Goal: Check status: Verify the current state of an ongoing process or item

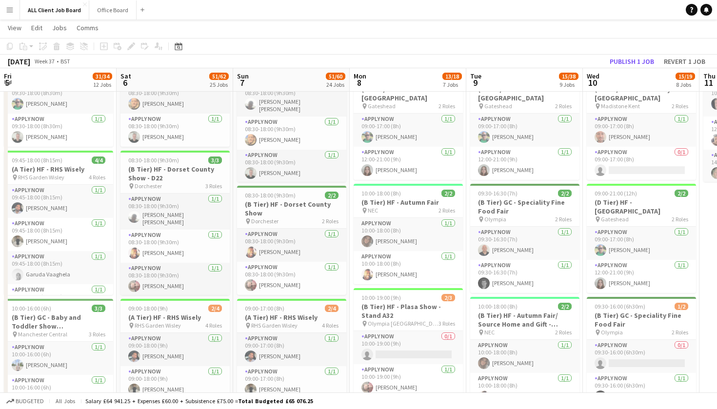
scroll to position [0, 402]
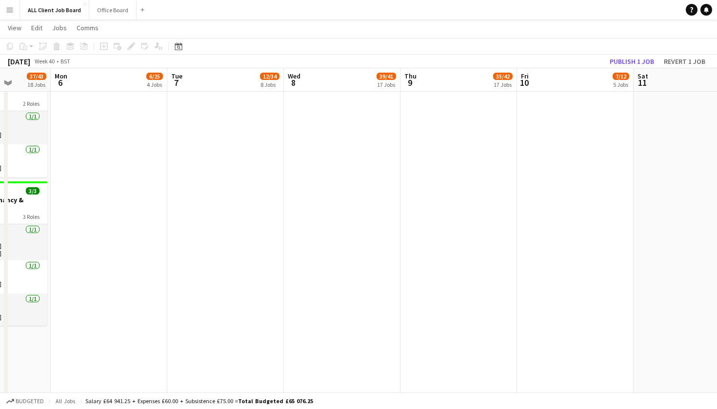
scroll to position [0, 298]
click at [117, 8] on button "Office Board Close" at bounding box center [112, 9] width 47 height 19
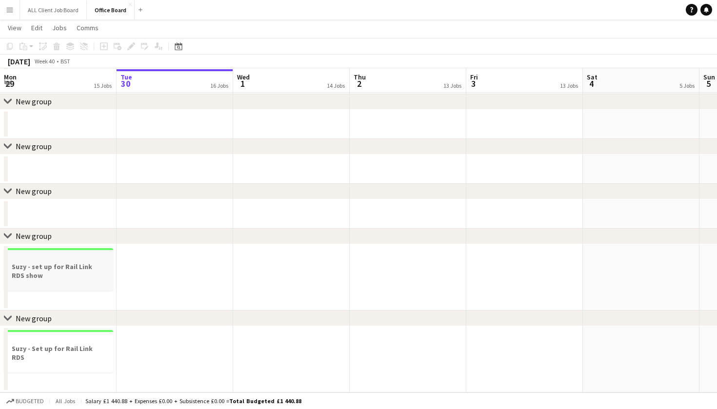
scroll to position [1894, 0]
click at [68, 271] on h3 "Suzy - set up for Rail Link RDS show" at bounding box center [58, 271] width 109 height 18
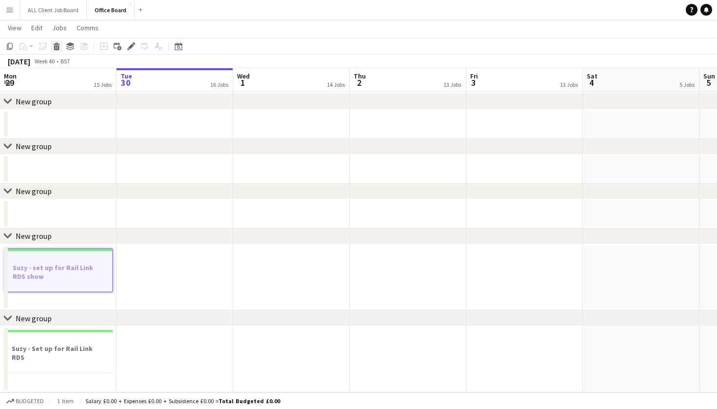
click at [57, 46] on icon at bounding box center [56, 47] width 5 height 5
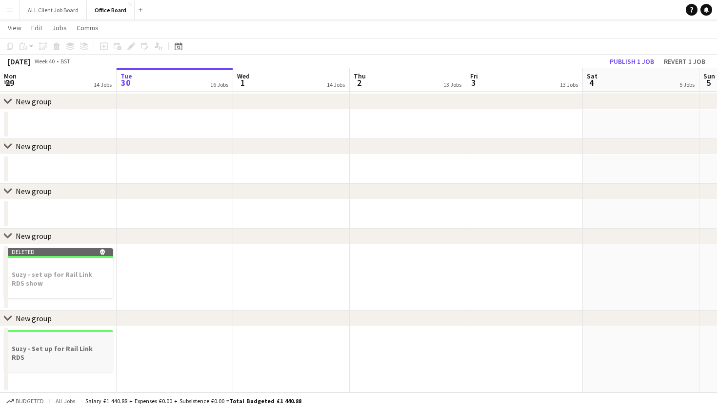
click at [59, 352] on h3 "Suzy - Set up for Rail Link RDS" at bounding box center [58, 353] width 109 height 18
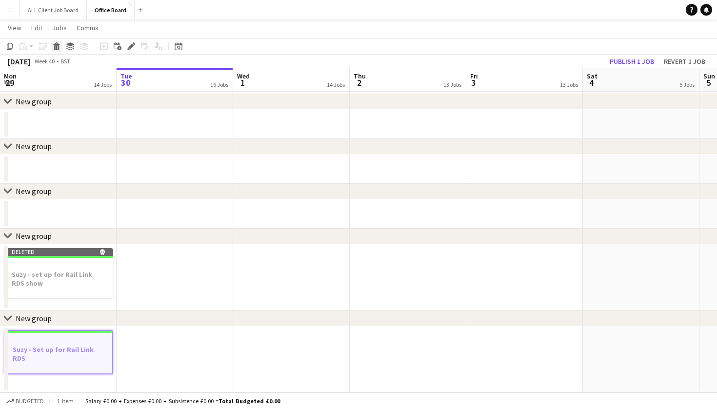
click at [57, 48] on icon at bounding box center [56, 47] width 5 height 5
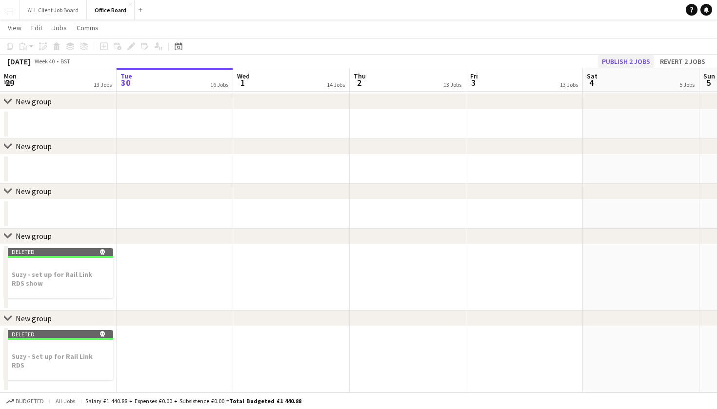
click at [617, 61] on button "Publish 2 jobs" at bounding box center [626, 61] width 56 height 13
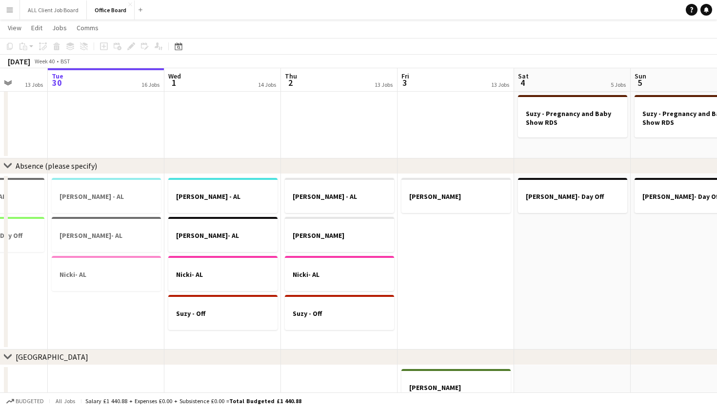
scroll to position [0, 274]
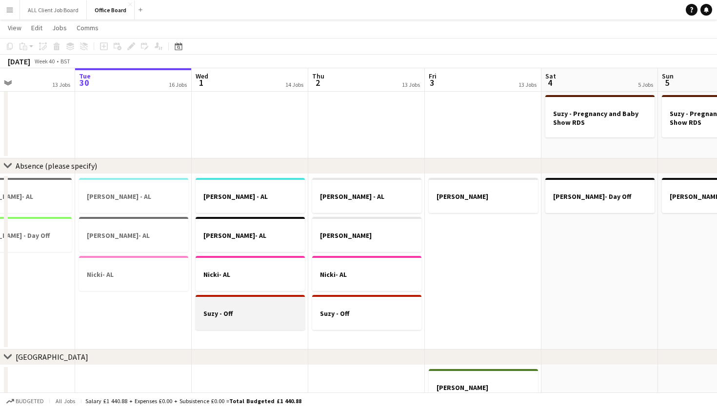
click at [228, 321] on div at bounding box center [250, 322] width 109 height 8
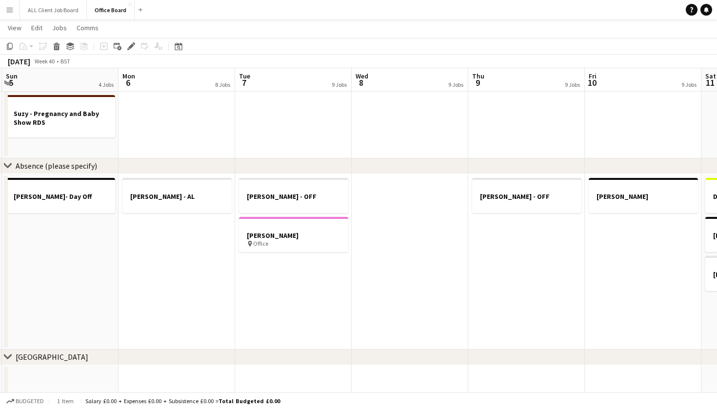
scroll to position [0, 235]
click at [170, 309] on app-date-cell "[PERSON_NAME] - AL" at bounding box center [173, 262] width 117 height 176
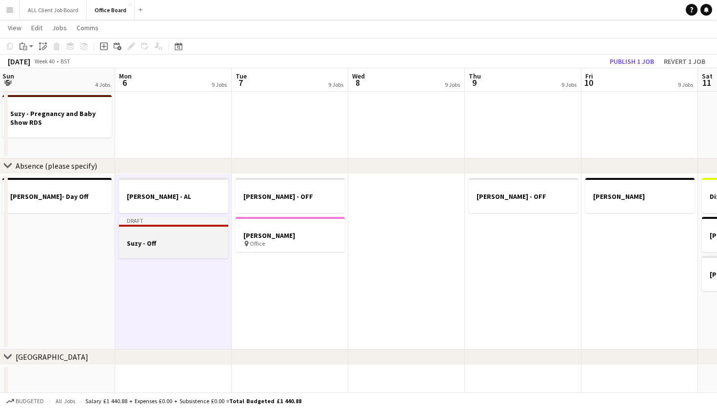
click at [169, 253] on div at bounding box center [173, 252] width 109 height 8
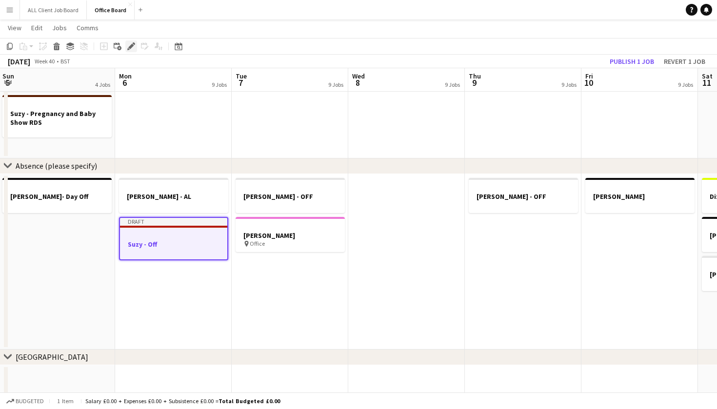
click at [132, 43] on icon "Edit" at bounding box center [131, 46] width 8 height 8
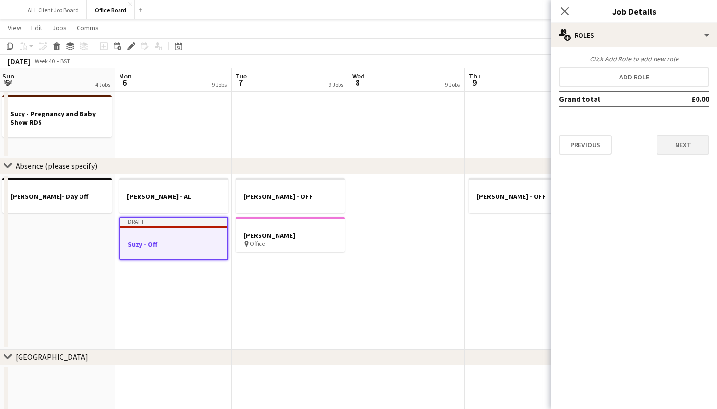
click at [687, 144] on button "Next" at bounding box center [682, 145] width 53 height 20
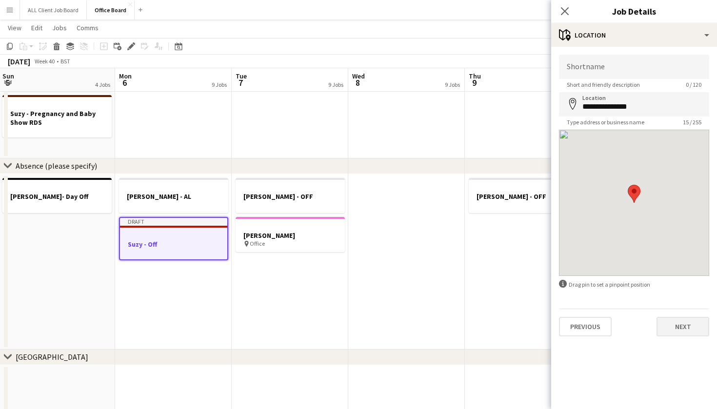
click at [682, 327] on button "Next" at bounding box center [682, 327] width 53 height 20
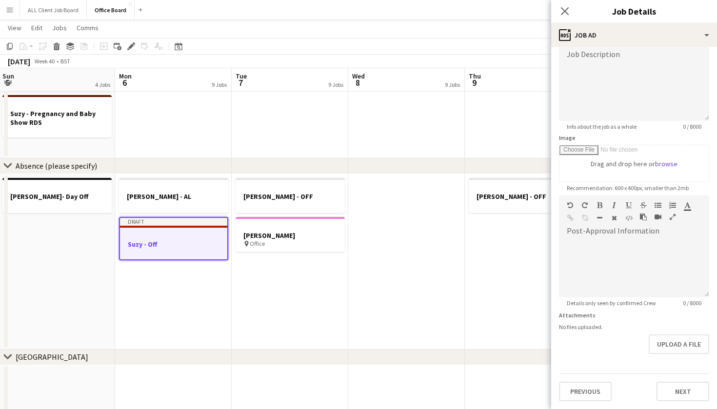
scroll to position [73, 0]
click at [681, 387] on button "Next" at bounding box center [682, 392] width 53 height 20
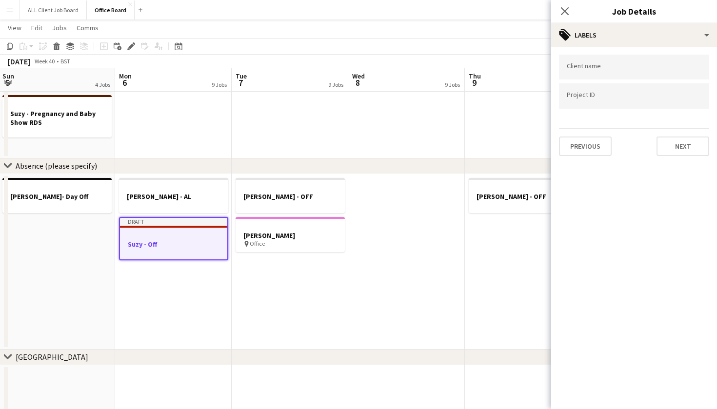
scroll to position [0, 0]
click at [682, 152] on button "Next" at bounding box center [682, 147] width 53 height 20
click at [683, 94] on button "Next" at bounding box center [682, 101] width 53 height 20
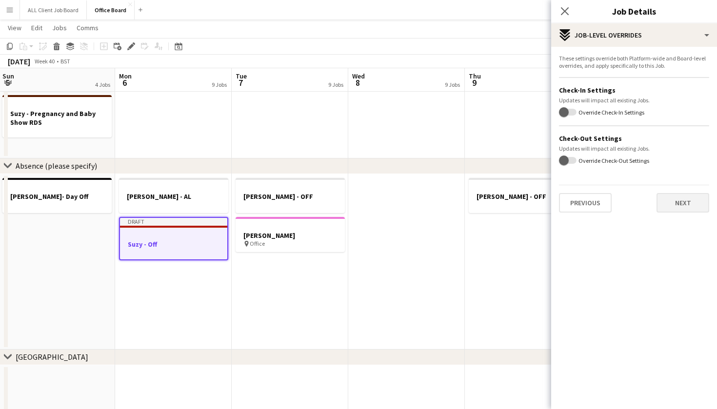
click at [672, 203] on button "Next" at bounding box center [682, 203] width 53 height 20
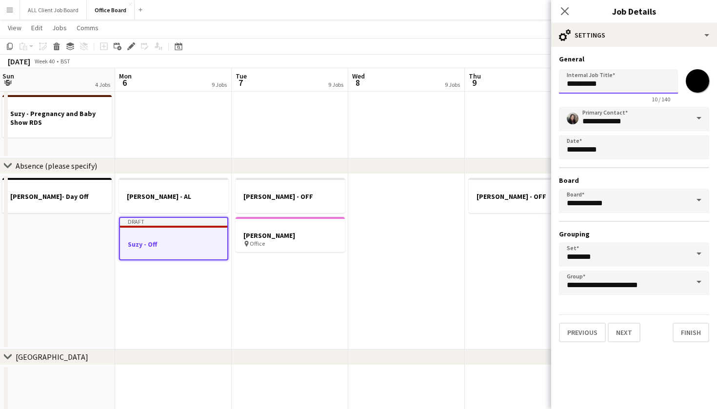
click at [640, 91] on input "**********" at bounding box center [618, 81] width 119 height 24
type input "**********"
click at [689, 339] on button "Finish" at bounding box center [690, 333] width 37 height 20
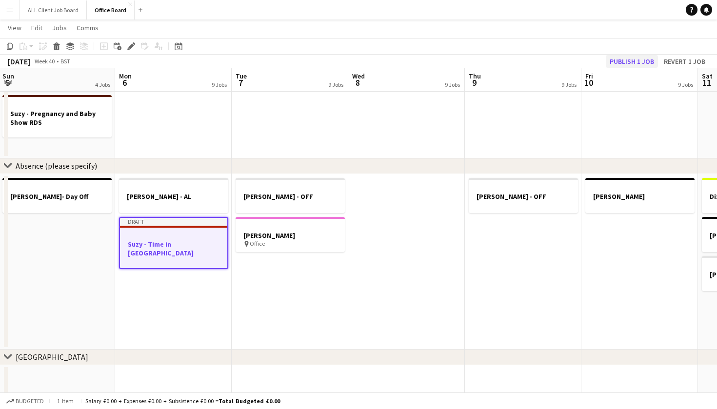
click at [622, 61] on button "Publish 1 job" at bounding box center [632, 61] width 52 height 13
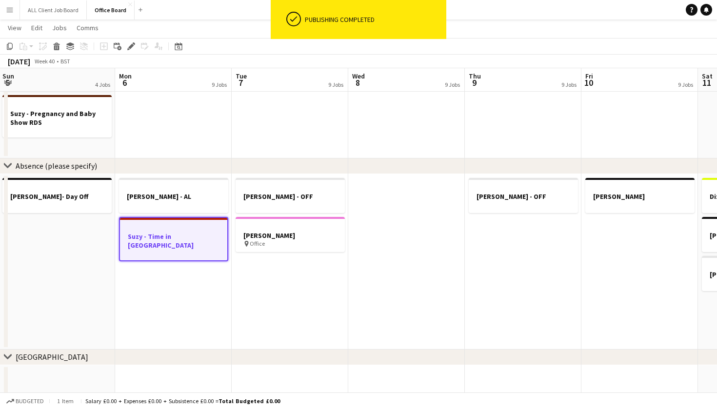
click at [537, 266] on app-date-cell "[PERSON_NAME] - OFF" at bounding box center [523, 262] width 117 height 176
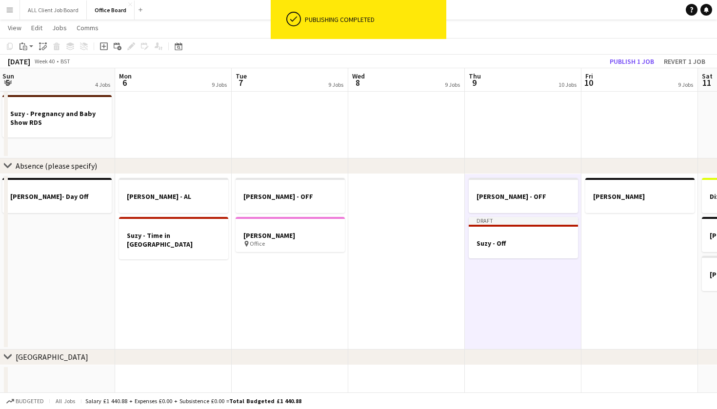
click at [642, 281] on app-date-cell "[PERSON_NAME]" at bounding box center [639, 262] width 117 height 176
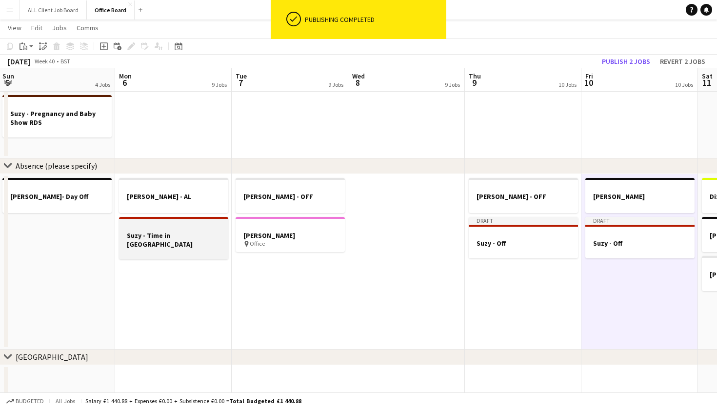
click at [171, 250] on app-job-card "Suzy - Time in [GEOGRAPHIC_DATA]" at bounding box center [173, 238] width 109 height 42
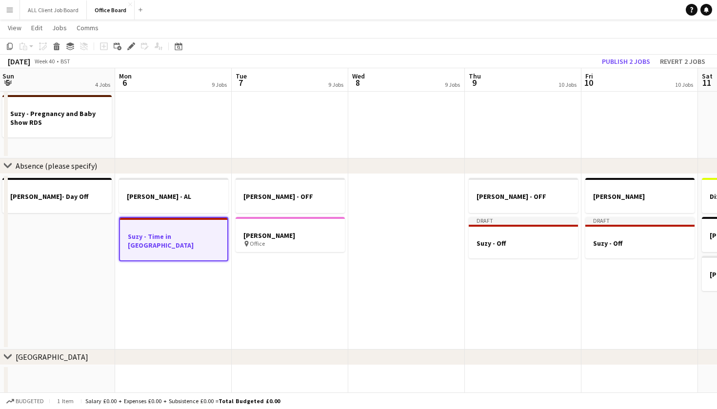
click at [255, 295] on app-date-cell "[PERSON_NAME] - OFF [PERSON_NAME] pin Office" at bounding box center [290, 262] width 117 height 176
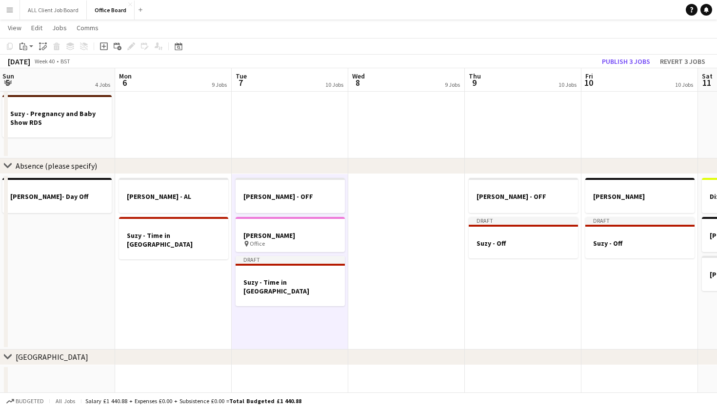
click at [376, 272] on app-date-cell at bounding box center [406, 262] width 117 height 176
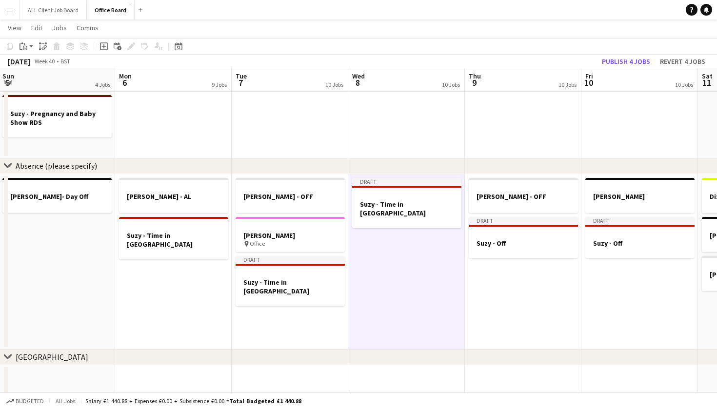
click at [522, 305] on app-date-cell "[PERSON_NAME] - OFF Draft Suzy - Off" at bounding box center [523, 262] width 117 height 176
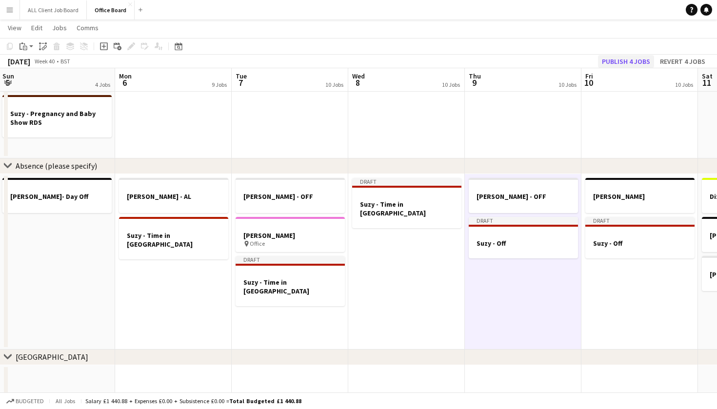
click at [626, 64] on button "Publish 4 jobs" at bounding box center [626, 61] width 56 height 13
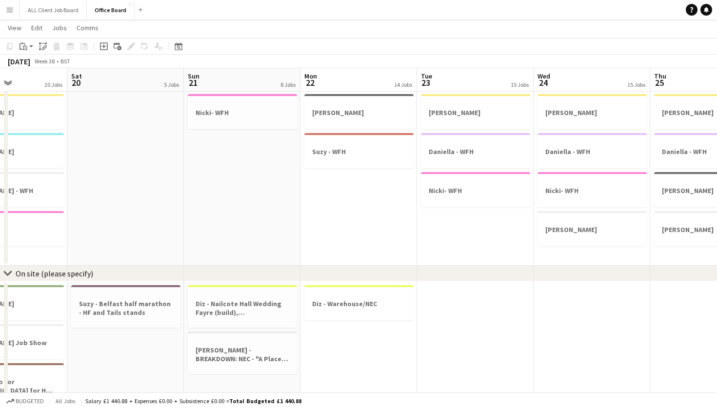
scroll to position [0, 275]
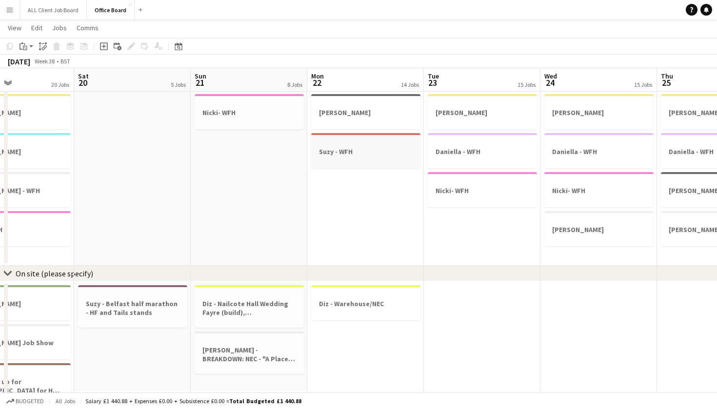
click at [338, 163] on div at bounding box center [365, 160] width 109 height 8
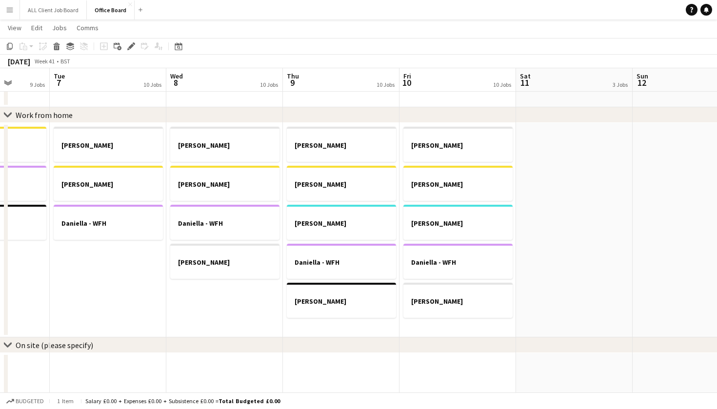
scroll to position [0, 359]
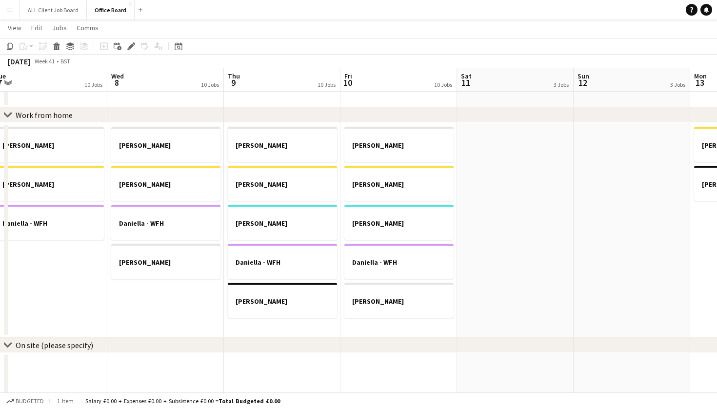
click at [518, 150] on app-date-cell at bounding box center [515, 230] width 117 height 215
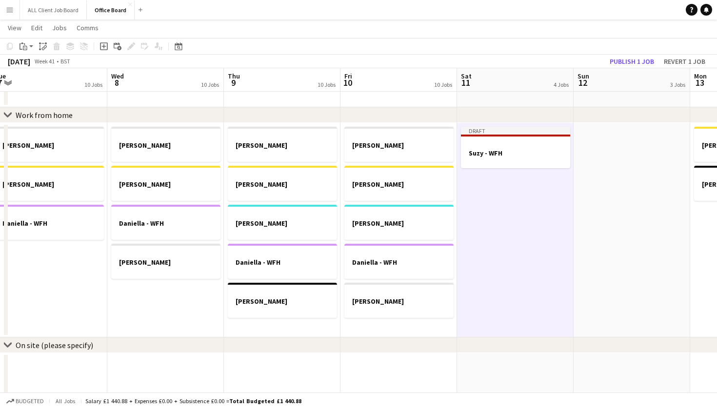
click at [616, 163] on app-date-cell at bounding box center [631, 230] width 117 height 215
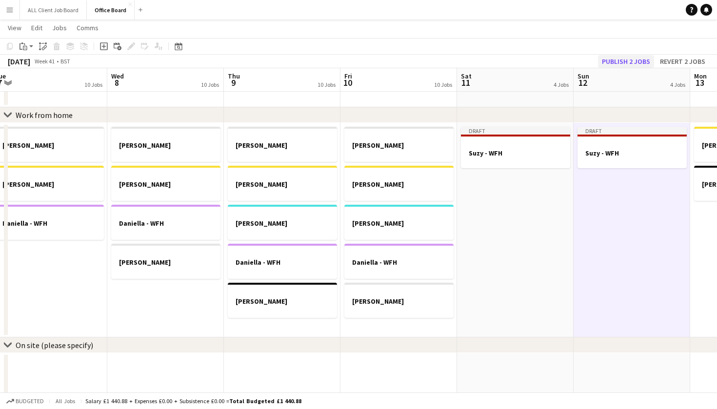
click at [617, 63] on button "Publish 2 jobs" at bounding box center [626, 61] width 56 height 13
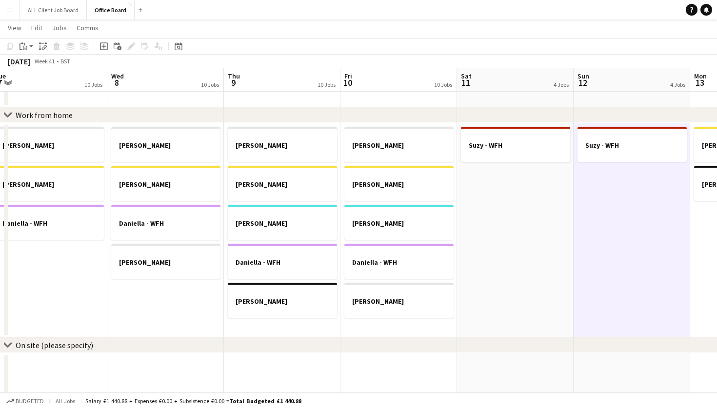
click at [14, 10] on button "Menu" at bounding box center [10, 10] width 20 height 20
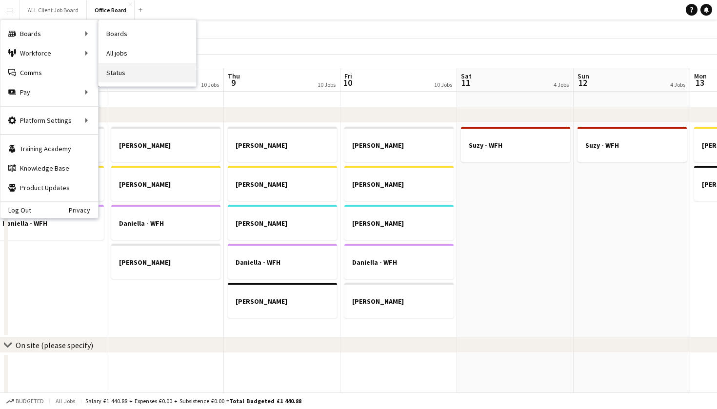
click at [124, 72] on link "Status" at bounding box center [147, 73] width 98 height 20
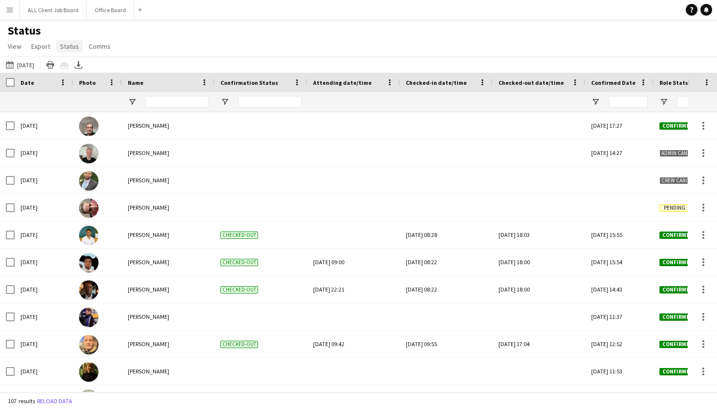
click at [69, 50] on span "Status" at bounding box center [69, 46] width 19 height 9
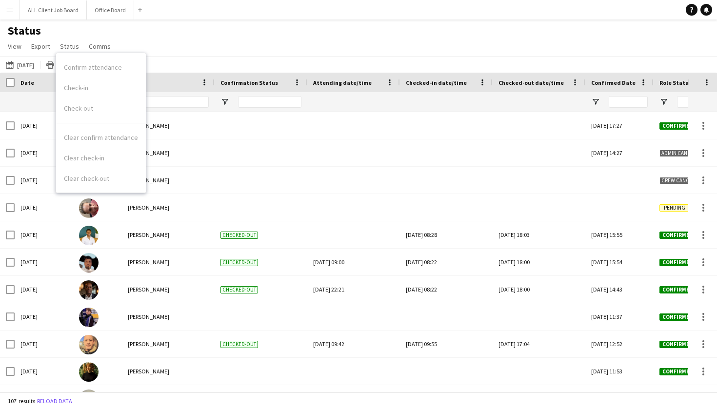
click at [173, 86] on div "Name" at bounding box center [162, 82] width 69 height 15
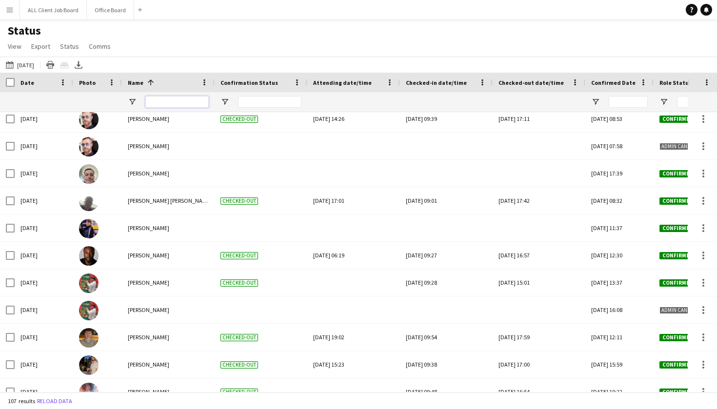
click at [182, 104] on input "Name Filter Input" at bounding box center [176, 102] width 63 height 12
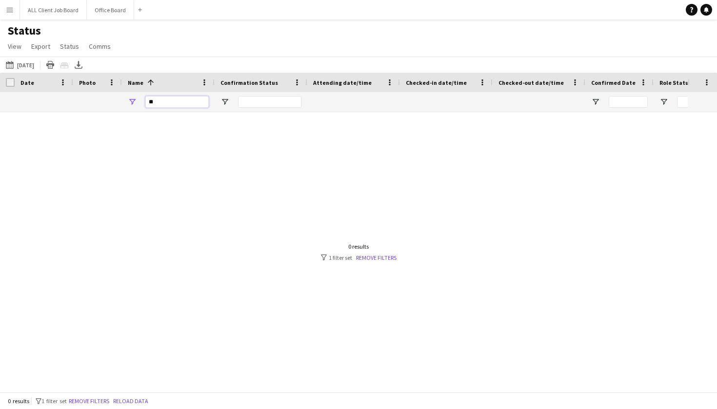
type input "*"
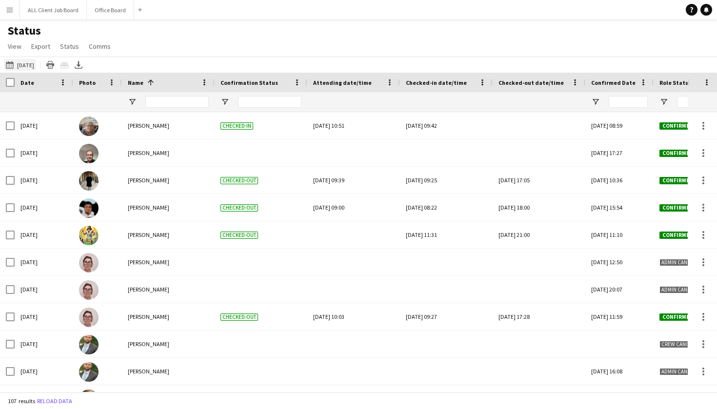
click at [36, 62] on button "[DATE] to [DATE] [DATE]" at bounding box center [20, 65] width 32 height 12
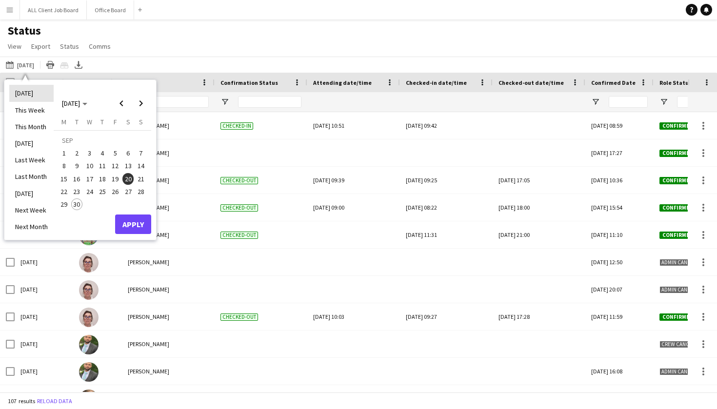
click at [28, 91] on li "[DATE]" at bounding box center [31, 93] width 44 height 17
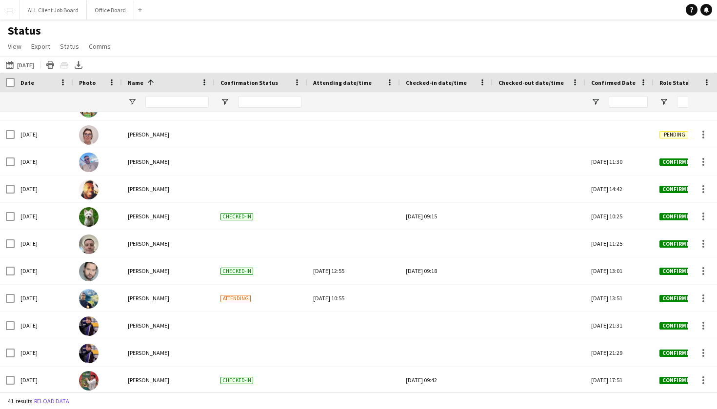
scroll to position [133, 0]
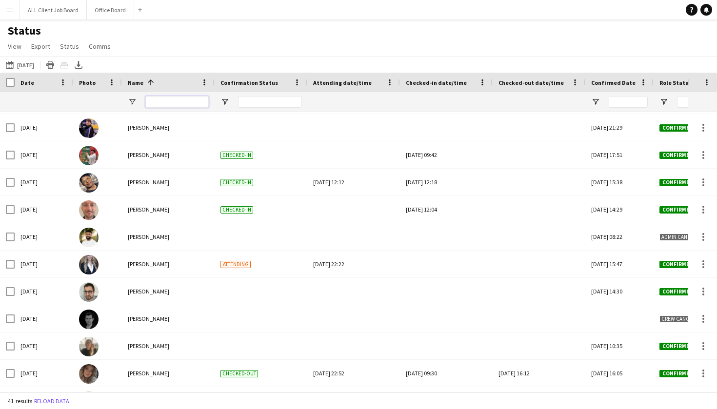
click at [178, 102] on input "Name Filter Input" at bounding box center [176, 102] width 63 height 12
type input "*******"
